Goal: Task Accomplishment & Management: Use online tool/utility

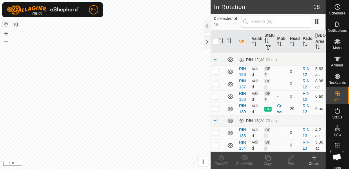
scroll to position [205, 0]
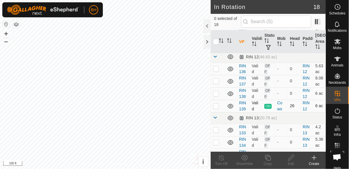
click at [217, 104] on p-checkbox at bounding box center [216, 106] width 6 height 5
checkbox input "true"
click at [269, 161] on icon at bounding box center [268, 158] width 6 height 6
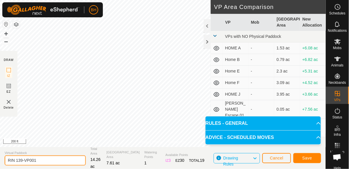
click at [63, 162] on input "RIN 139-VP001" at bounding box center [45, 161] width 81 height 10
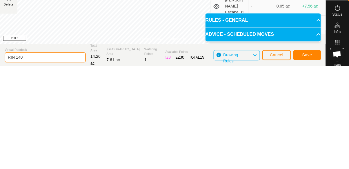
type input "RIN 140"
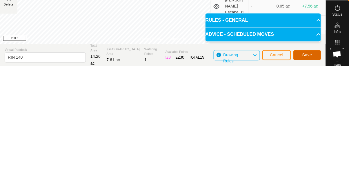
click at [309, 158] on span "Save" at bounding box center [307, 158] width 10 height 5
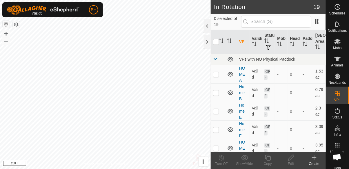
click at [341, 47] on span "Mobs" at bounding box center [337, 47] width 8 height 3
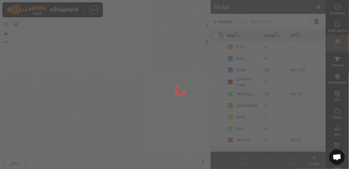
click at [217, 71] on div at bounding box center [174, 84] width 349 height 169
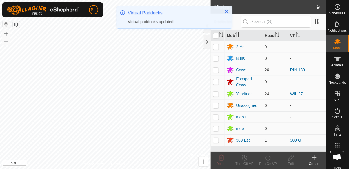
click at [216, 70] on p-checkbox at bounding box center [216, 70] width 6 height 5
checkbox input "true"
click at [269, 160] on icon at bounding box center [267, 158] width 7 height 7
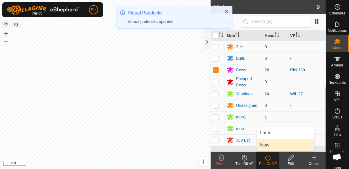
click at [275, 146] on link "Now" at bounding box center [285, 146] width 57 height 12
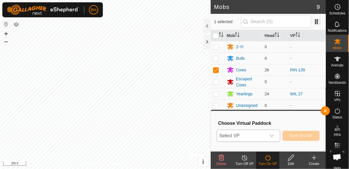
click at [262, 139] on span "Select VP" at bounding box center [241, 136] width 49 height 12
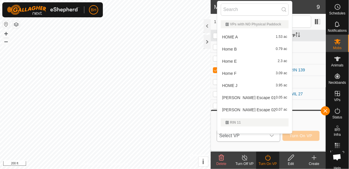
type input "2"
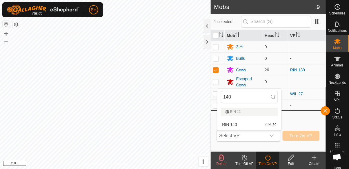
type input "140"
click at [244, 124] on div "RIN 140 7.61 ac" at bounding box center [249, 124] width 57 height 7
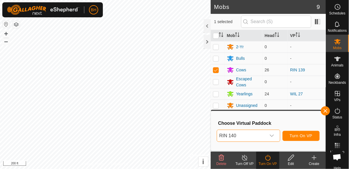
click at [304, 135] on span "Turn On VP" at bounding box center [301, 136] width 23 height 5
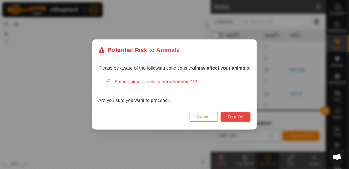
click at [239, 118] on span "Turn On" at bounding box center [236, 117] width 16 height 5
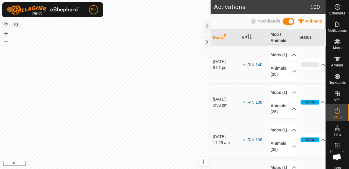
click at [15, 26] on button "button" at bounding box center [16, 24] width 7 height 7
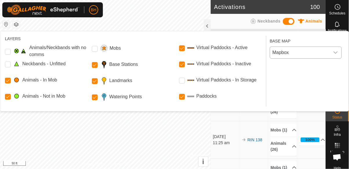
click at [297, 53] on span "Mapbox" at bounding box center [300, 53] width 60 height 12
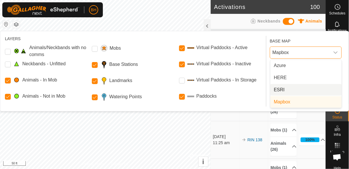
click at [294, 89] on li "ESRI" at bounding box center [305, 90] width 71 height 12
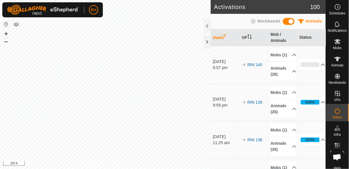
click at [347, 7] on div "Schedules" at bounding box center [337, 8] width 23 height 17
